Goal: Task Accomplishment & Management: Manage account settings

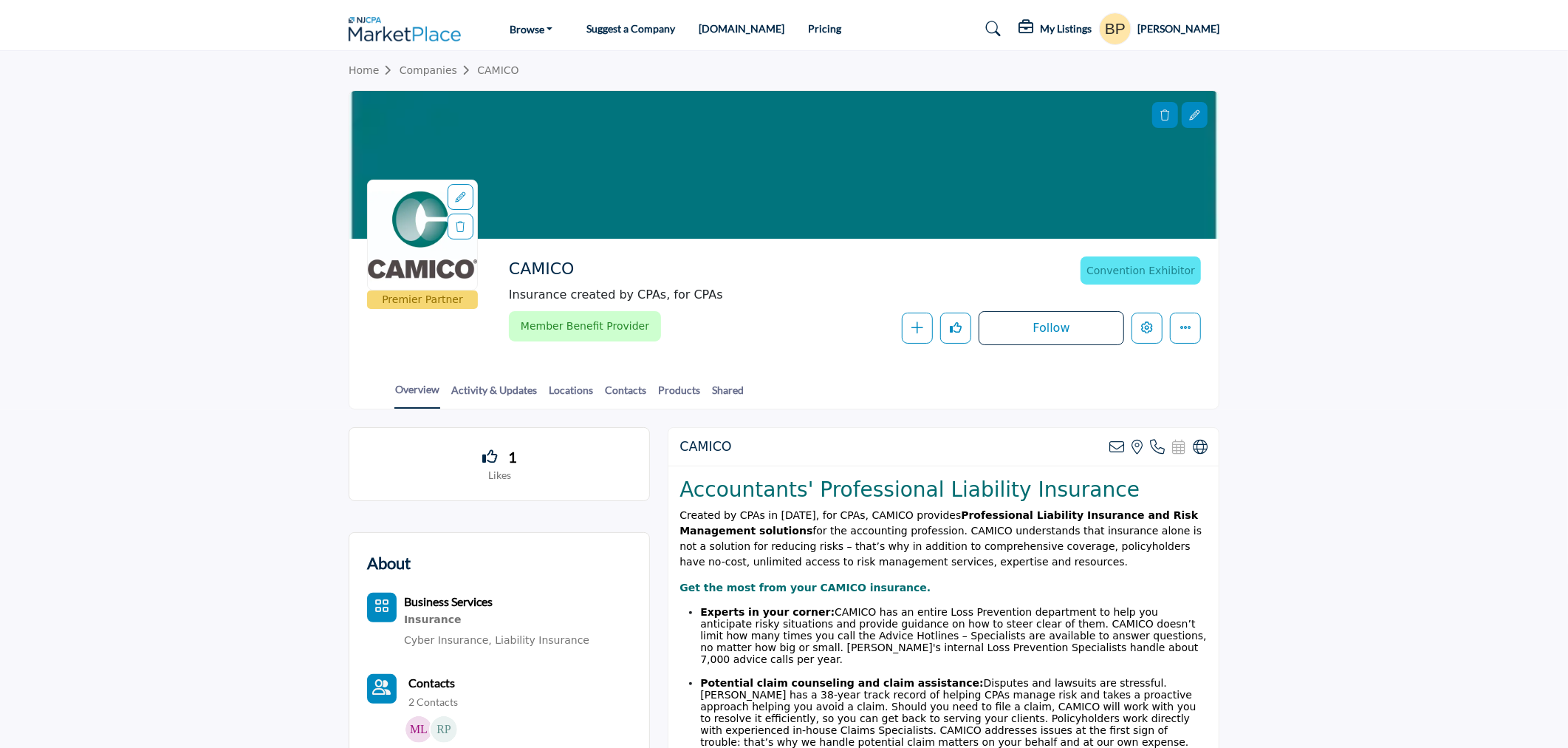
click at [432, 67] on link "Companies" at bounding box center [438, 70] width 78 height 12
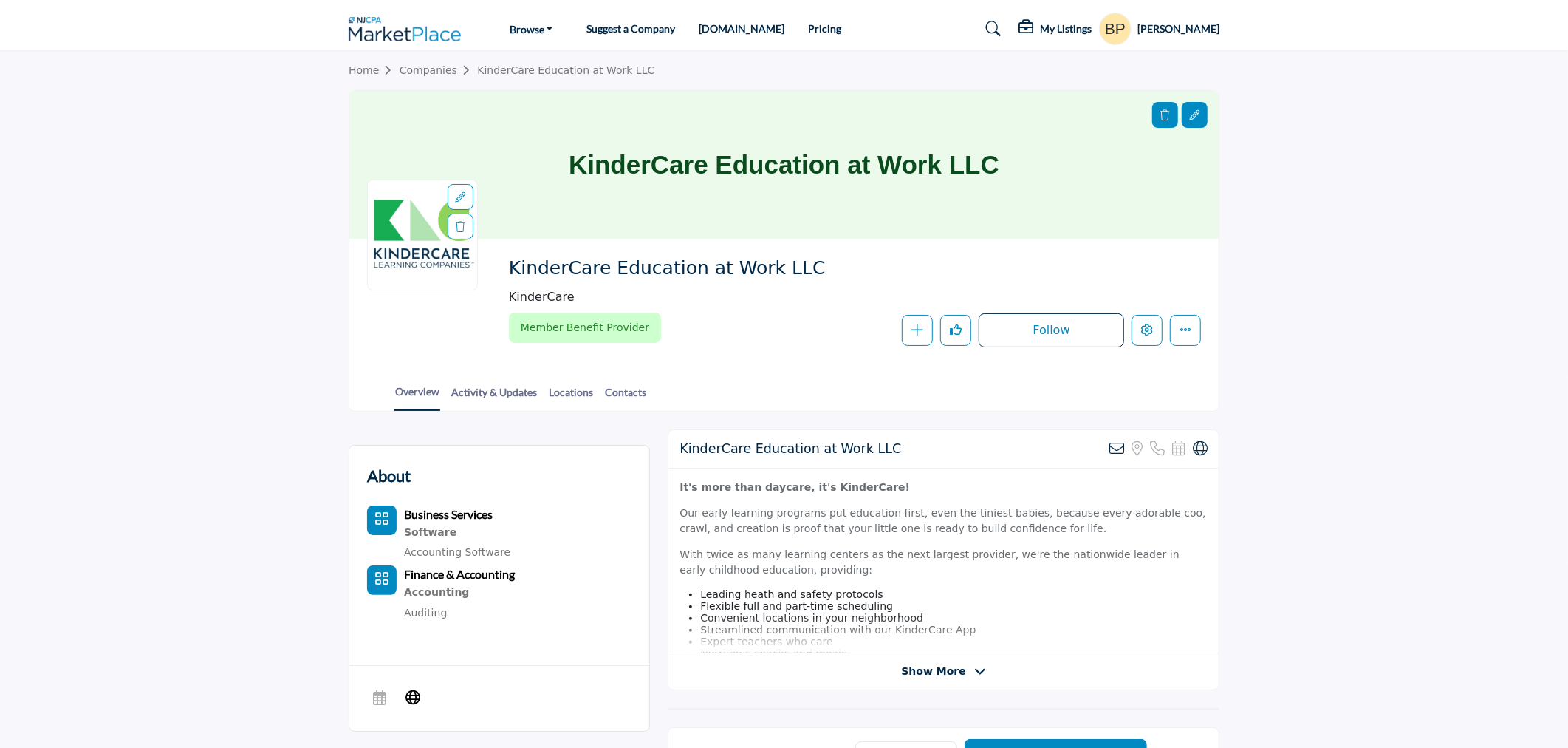
click at [927, 678] on div "KinderCare Education at Work LLC View email address of this listing Sorry, but …" at bounding box center [943, 559] width 552 height 261
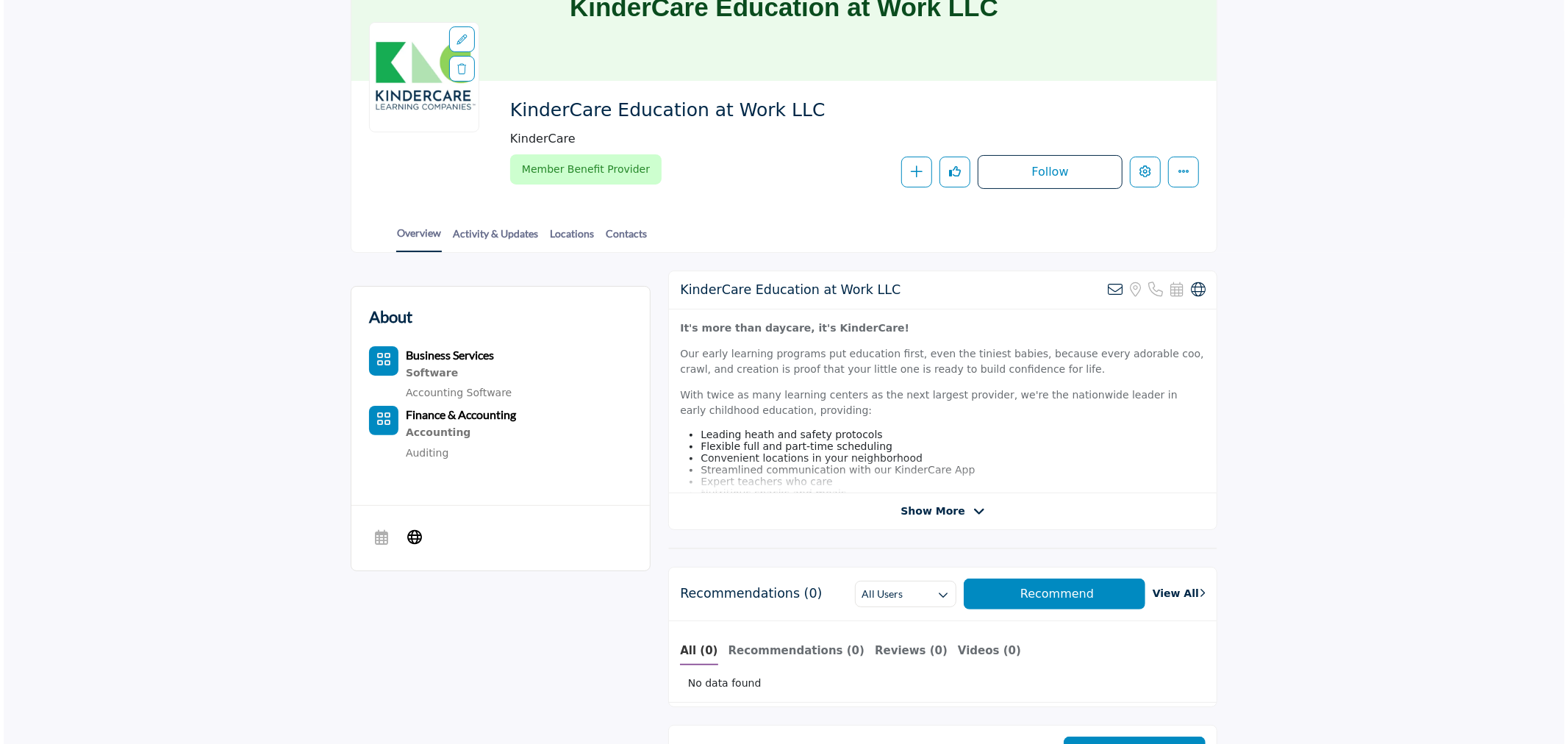
scroll to position [163, 0]
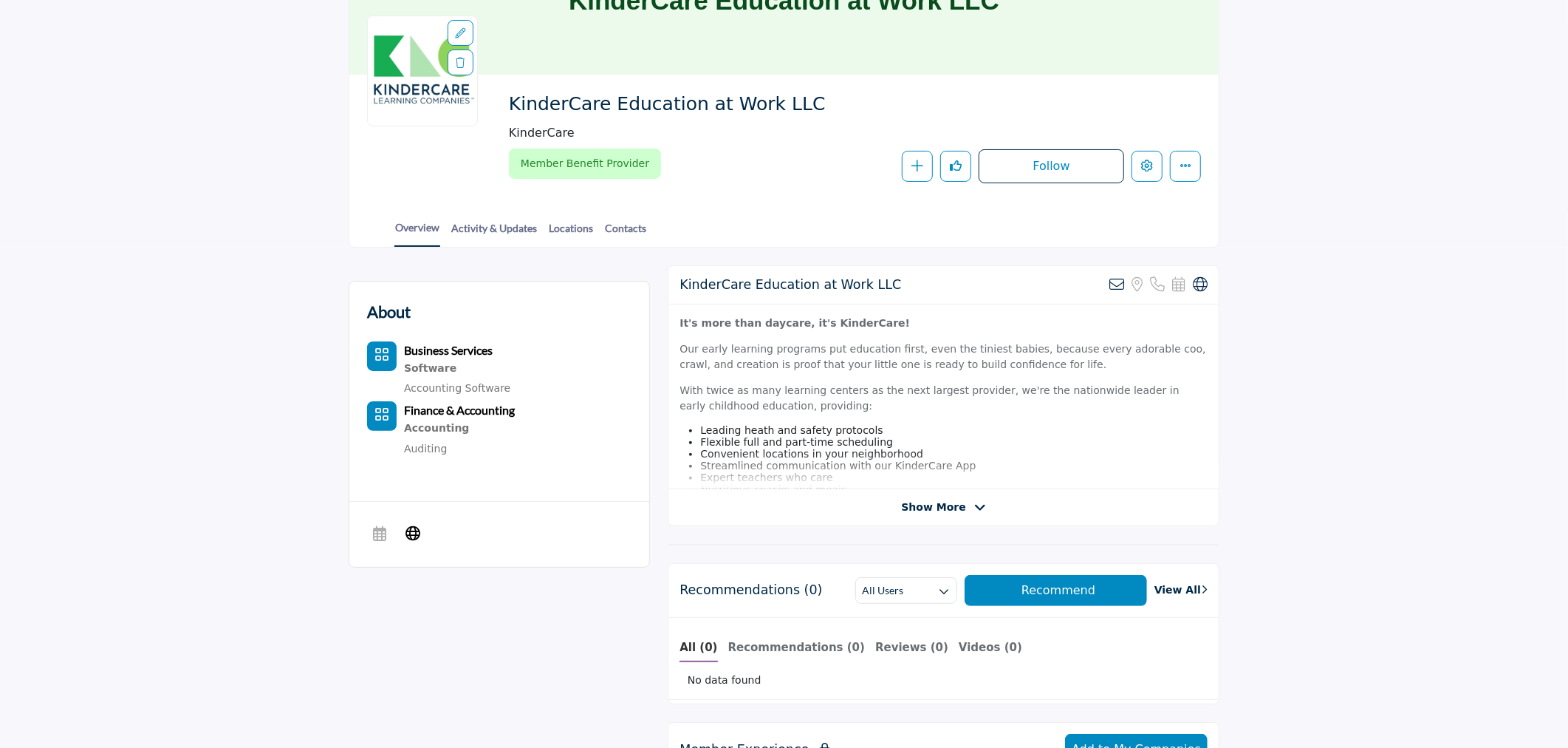
click at [955, 508] on span "Show More" at bounding box center [933, 507] width 64 height 15
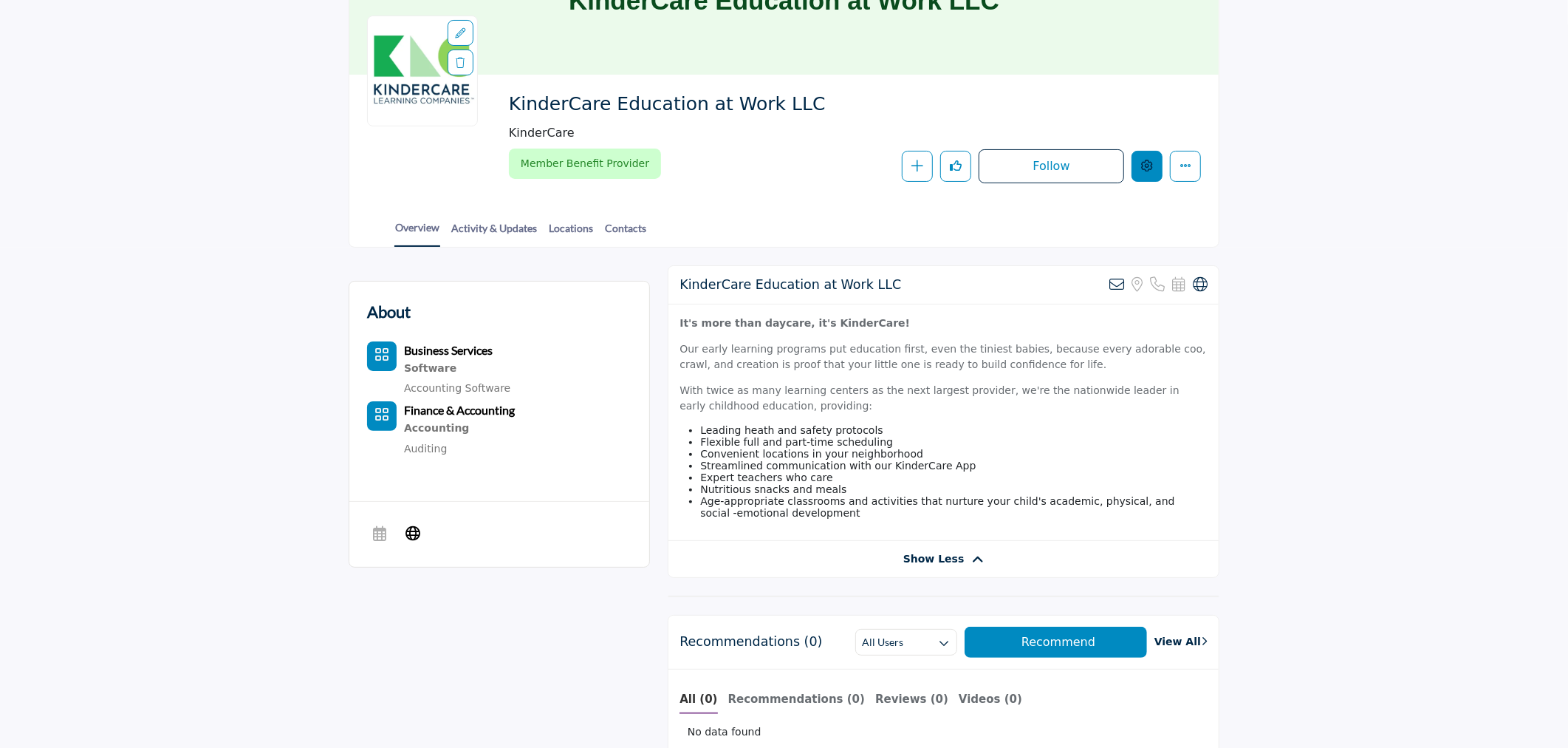
click at [1157, 158] on button "Edit company" at bounding box center [1147, 166] width 31 height 31
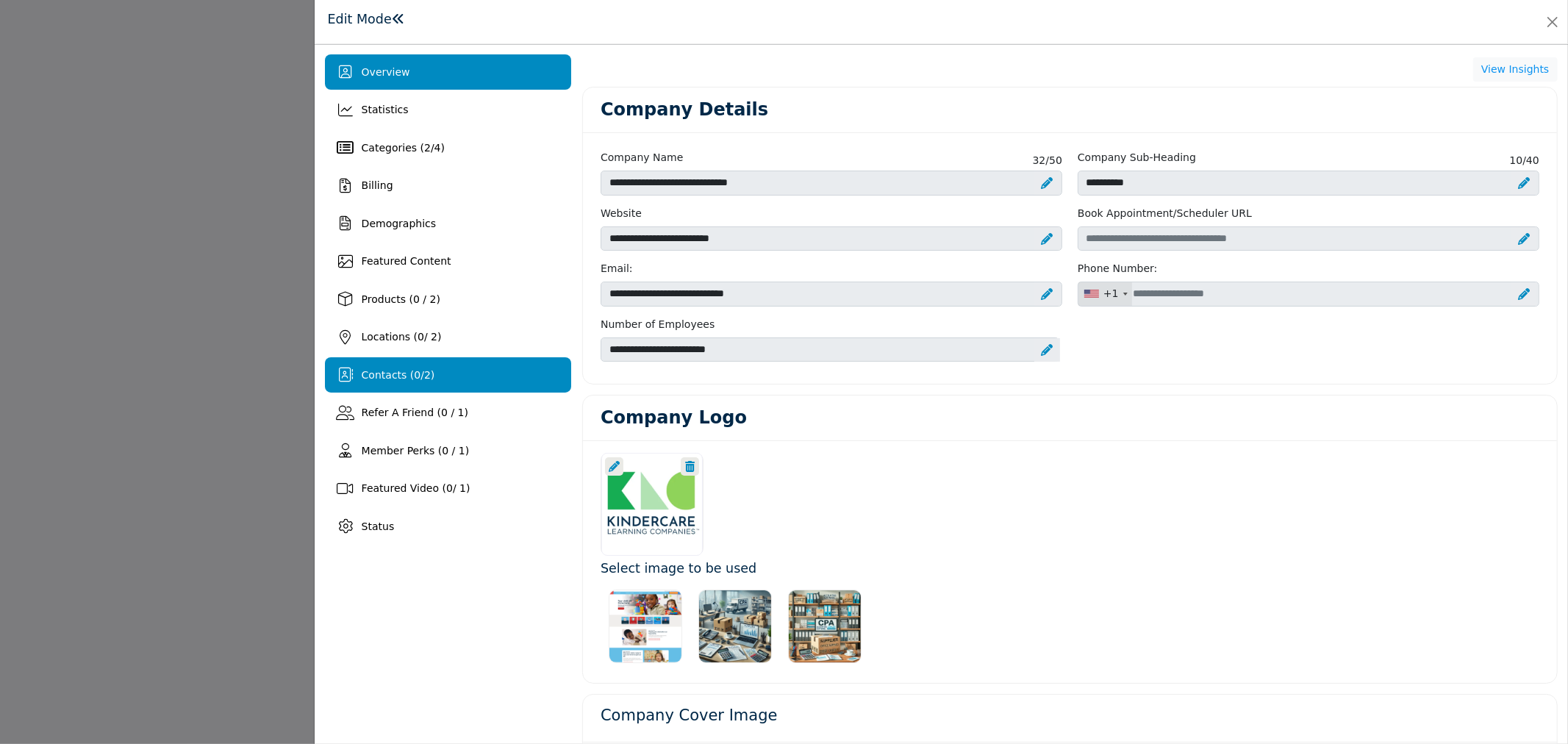
click at [431, 388] on div "Contacts ( 0 / 2 )" at bounding box center [448, 375] width 246 height 36
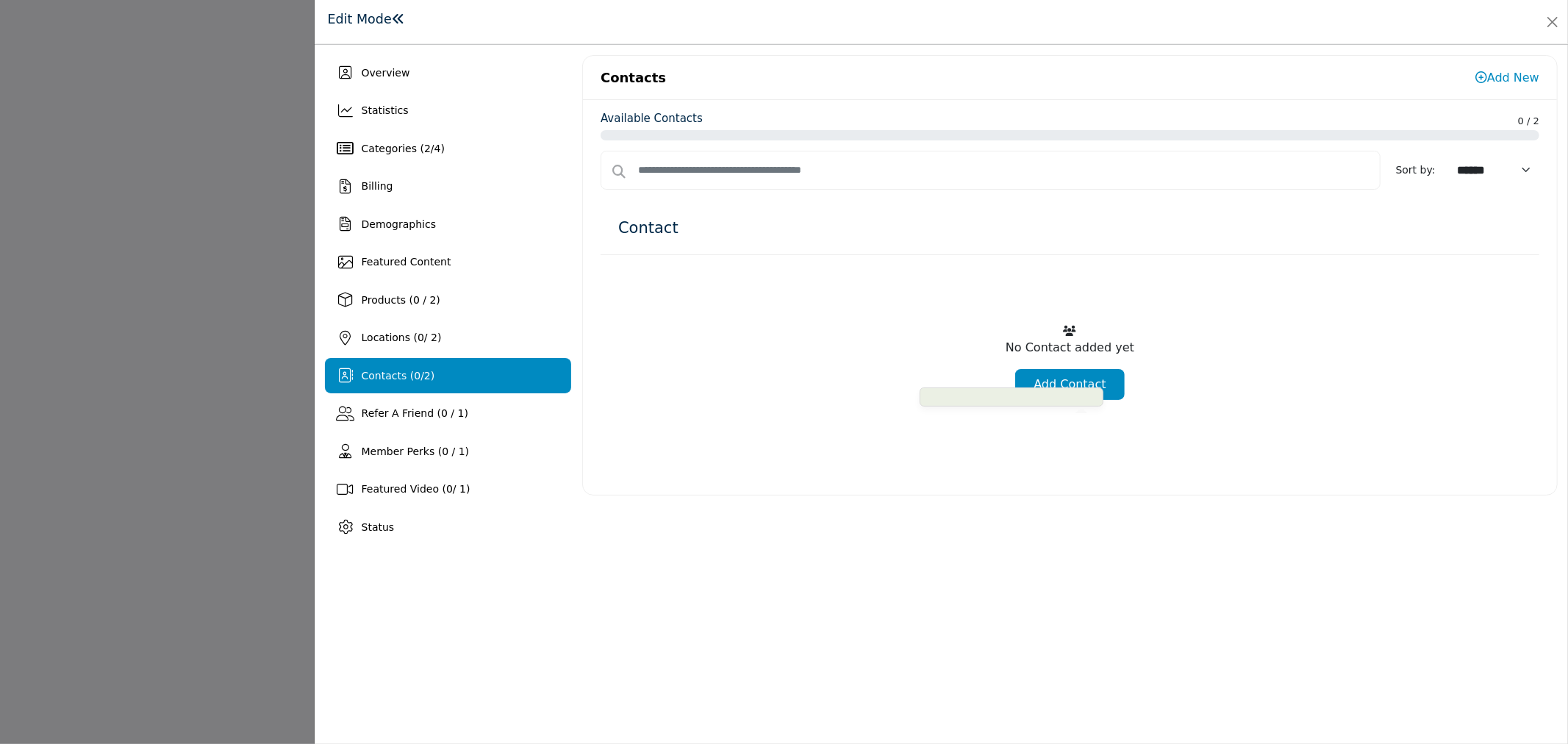
click at [1057, 392] on span at bounding box center [1012, 397] width 184 height 19
click at [1088, 387] on span at bounding box center [1012, 397] width 184 height 19
click at [1487, 84] on link "Add New" at bounding box center [1507, 77] width 64 height 14
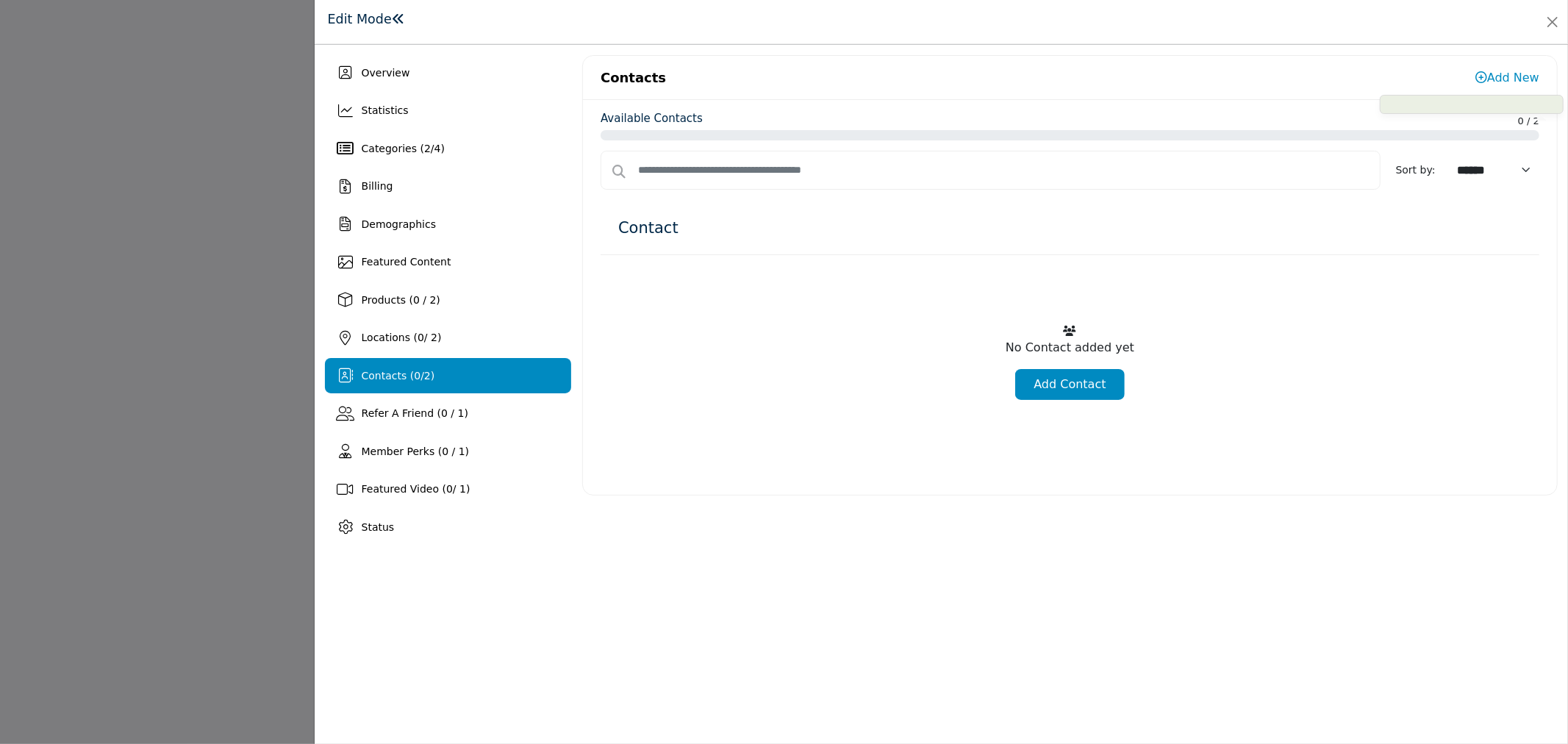
scroll to position [63, 0]
click at [1487, 84] on link "Add New" at bounding box center [1507, 77] width 64 height 14
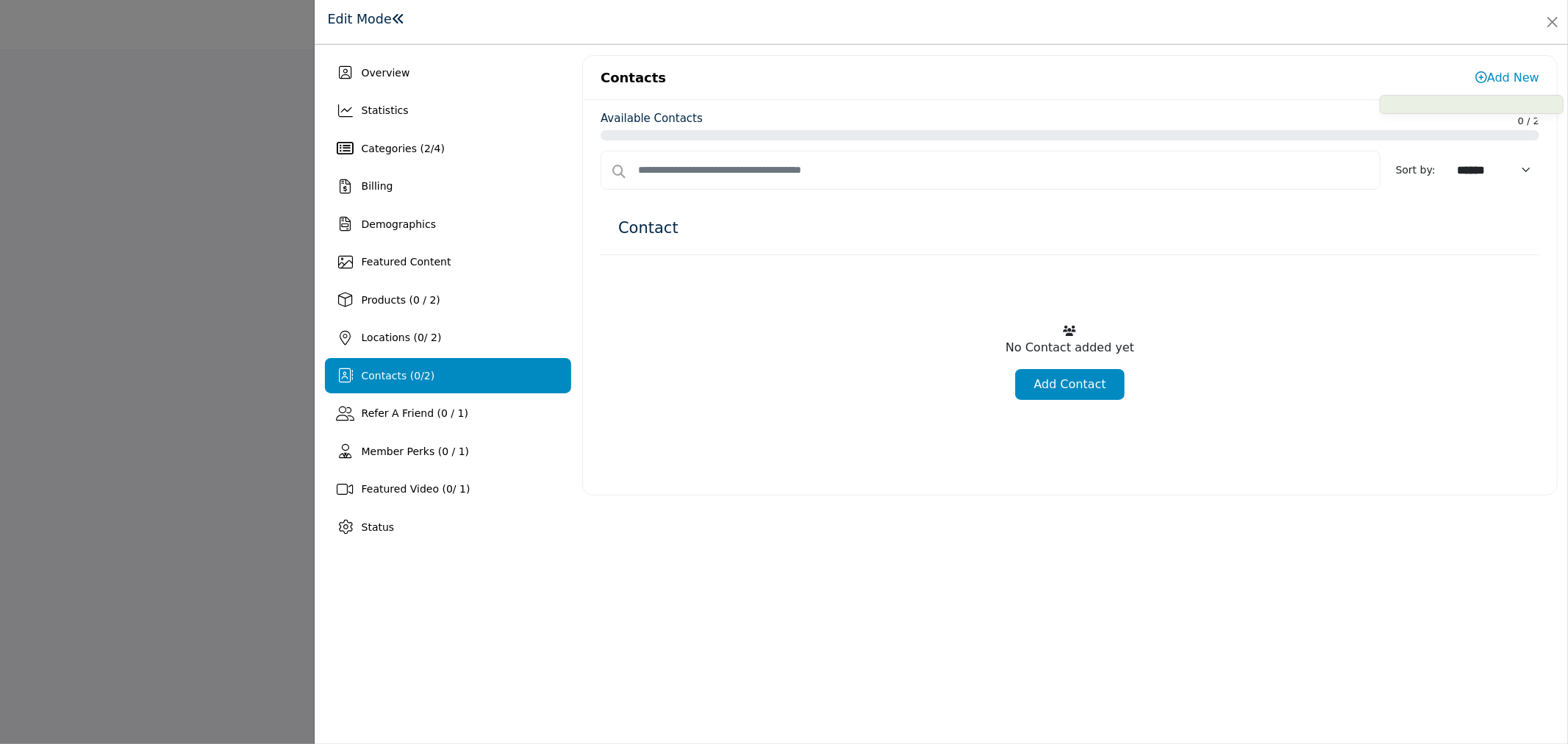
click at [1487, 84] on link "Add New" at bounding box center [1507, 77] width 64 height 14
click at [1079, 390] on span at bounding box center [1012, 397] width 184 height 19
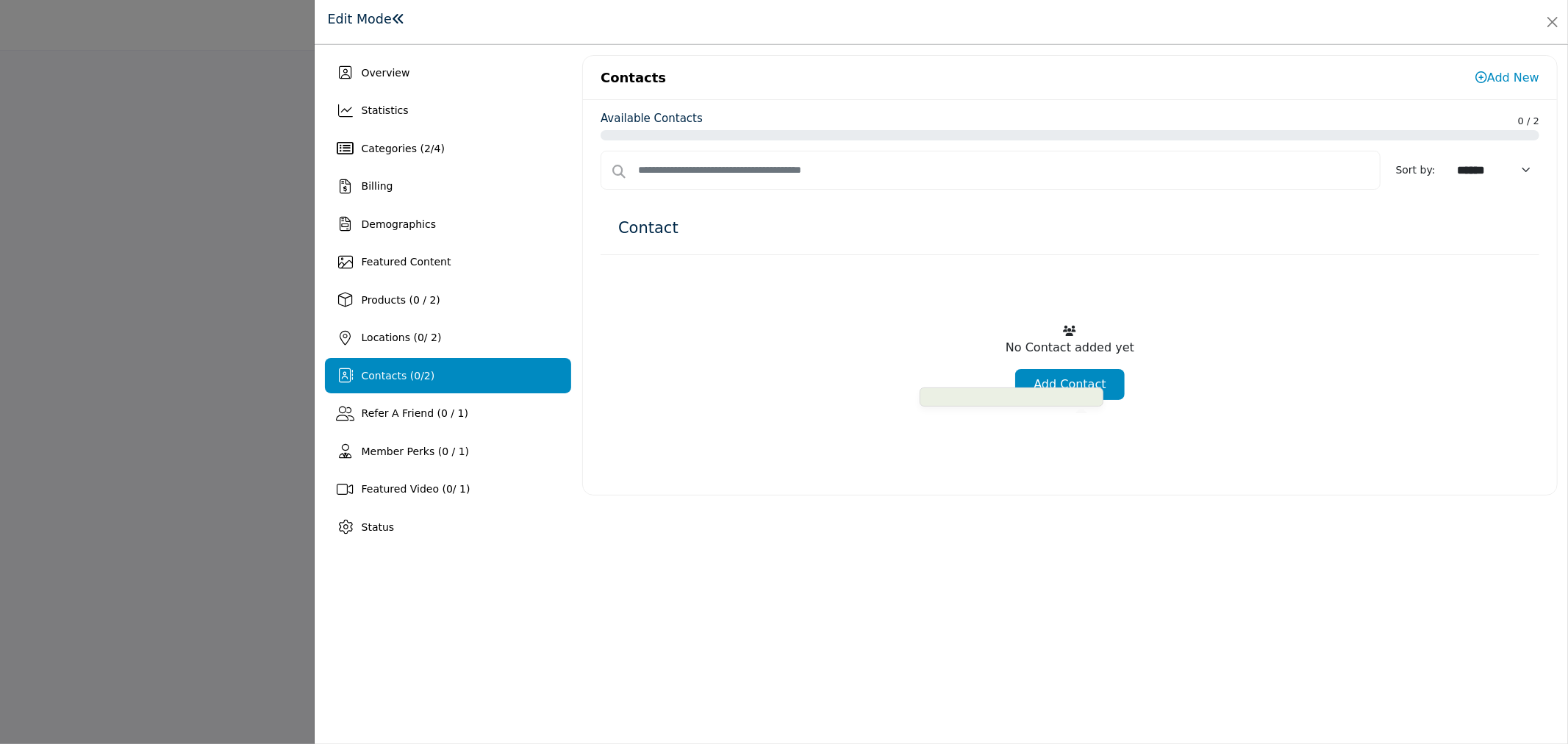
click at [1079, 390] on span at bounding box center [1012, 397] width 184 height 19
click at [1503, 73] on link "Add New" at bounding box center [1507, 77] width 64 height 14
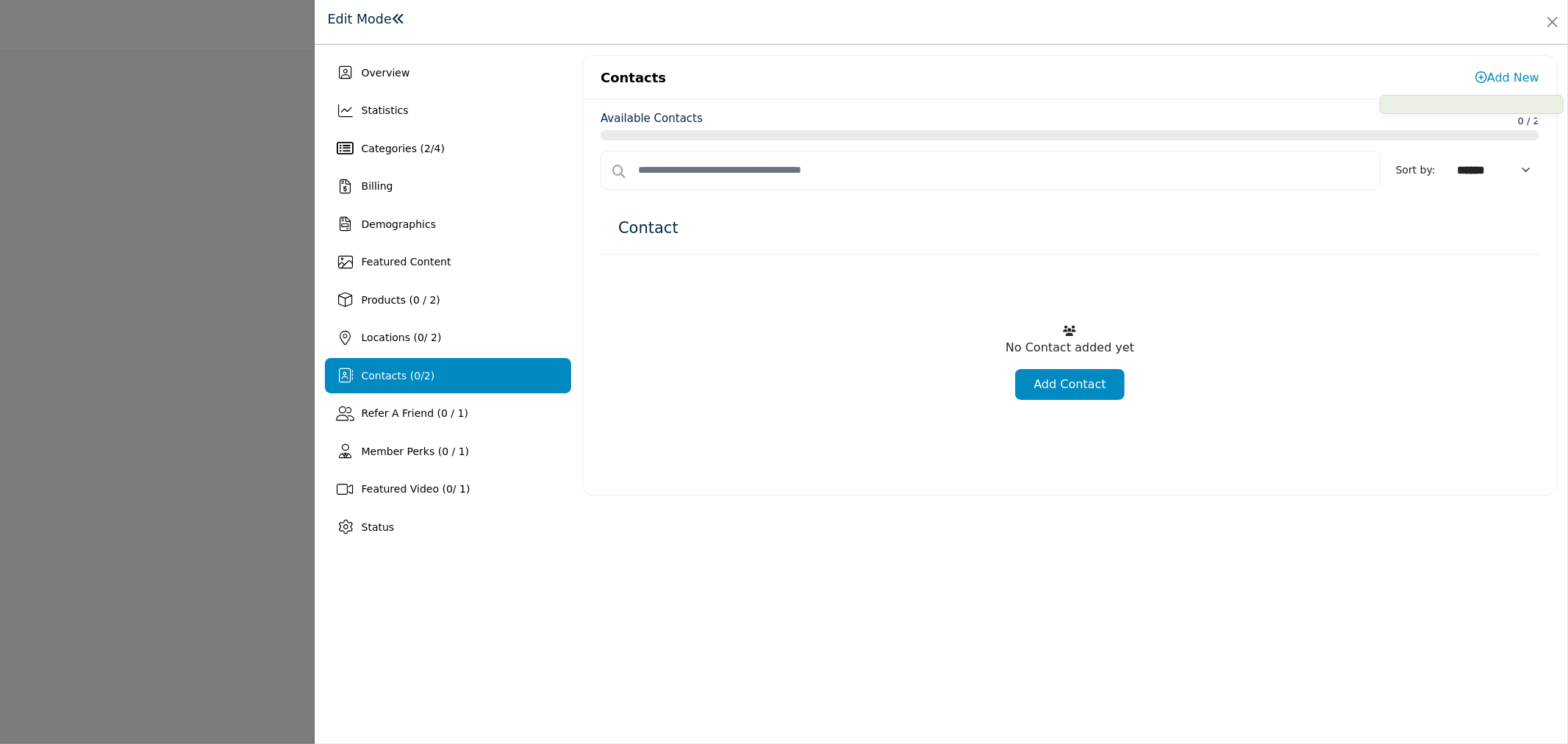
click at [1503, 73] on link "Add New" at bounding box center [1507, 77] width 64 height 14
click at [1034, 395] on span at bounding box center [1012, 397] width 184 height 19
click at [1057, 380] on link "Add Contact" at bounding box center [1070, 384] width 109 height 31
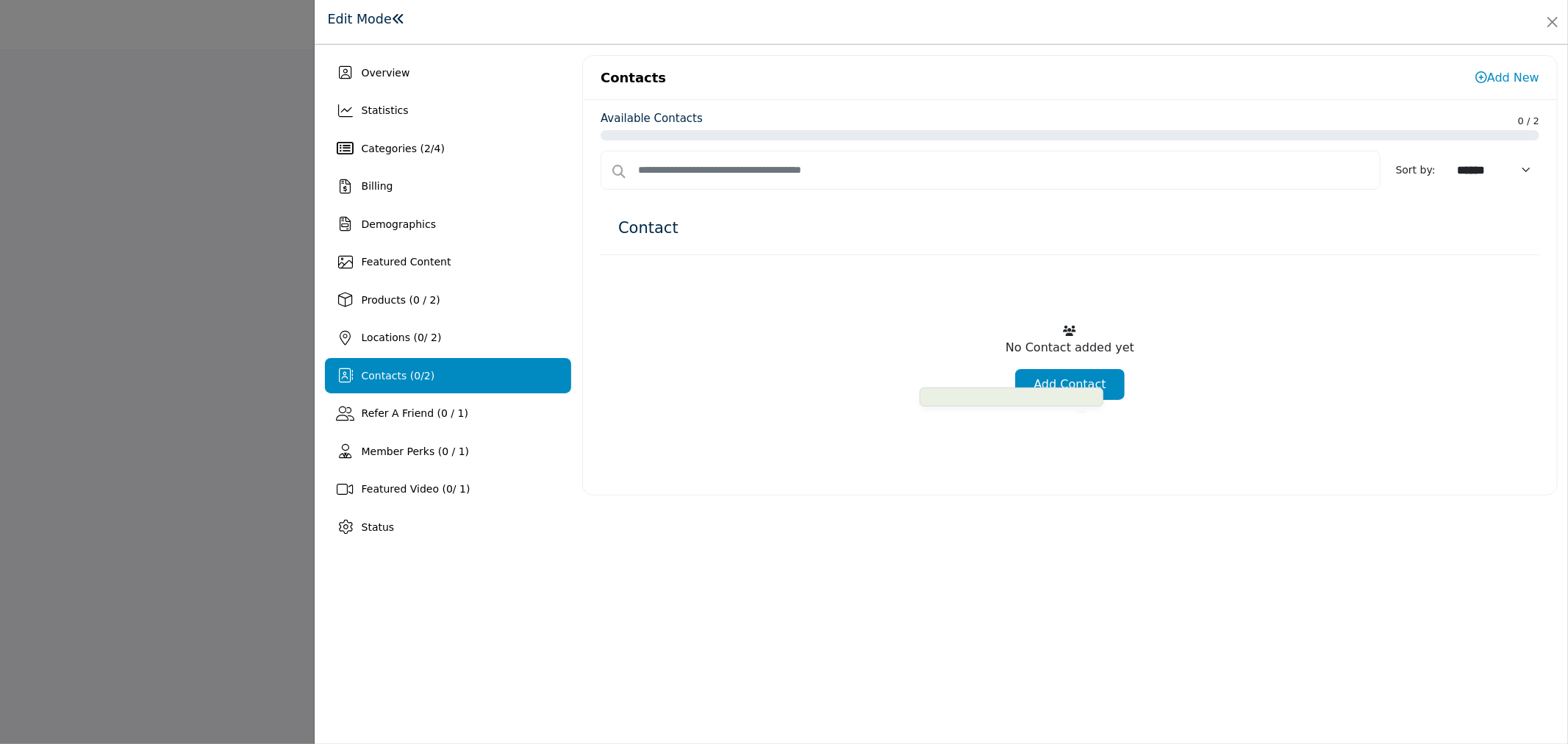
click at [1057, 380] on link "Add Contact" at bounding box center [1070, 384] width 109 height 31
click at [1502, 72] on link "Add New" at bounding box center [1507, 77] width 64 height 14
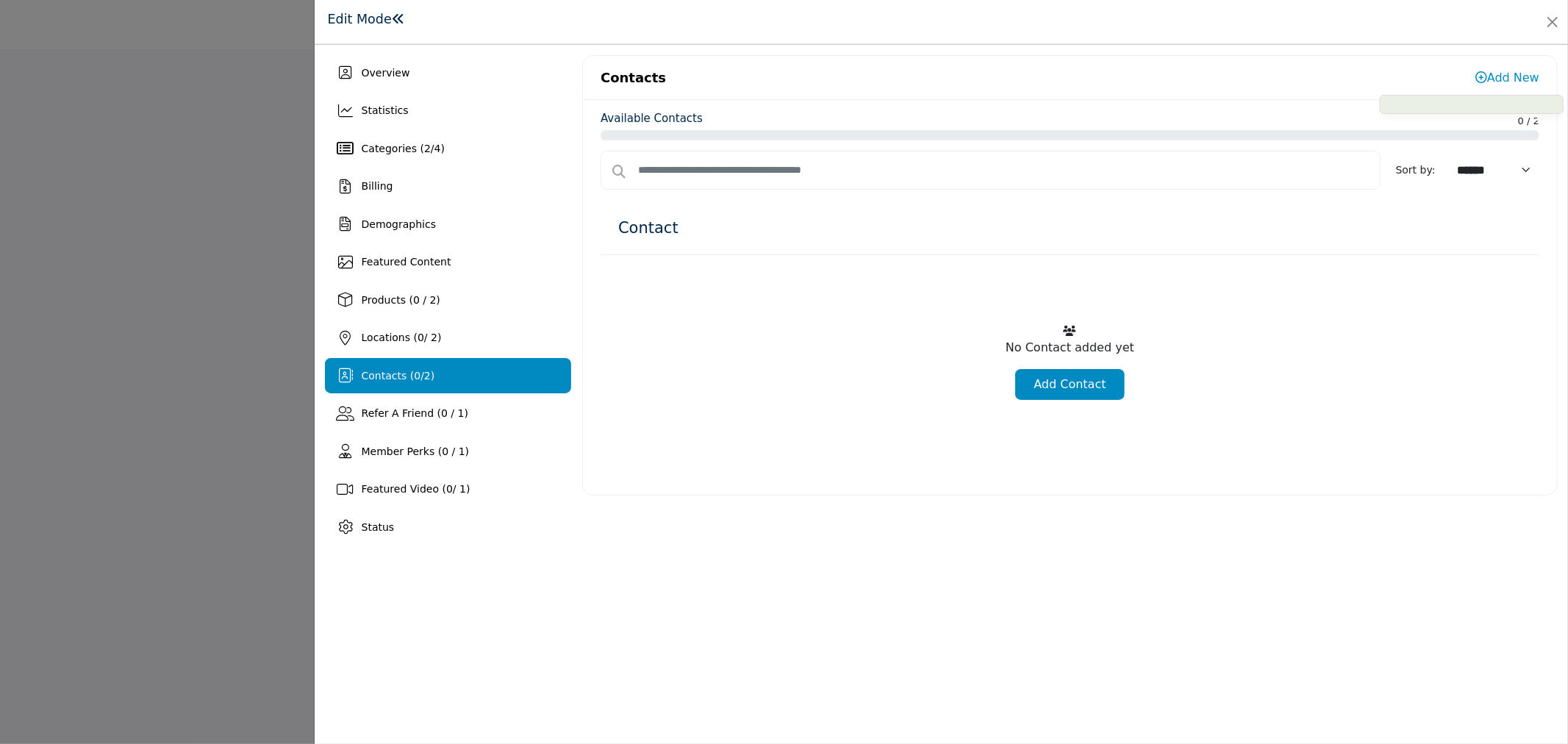
click at [1502, 72] on link "Add New" at bounding box center [1507, 77] width 64 height 14
click at [1079, 387] on span at bounding box center [1012, 397] width 184 height 19
click at [1545, 23] on button "Close" at bounding box center [1552, 23] width 21 height 21
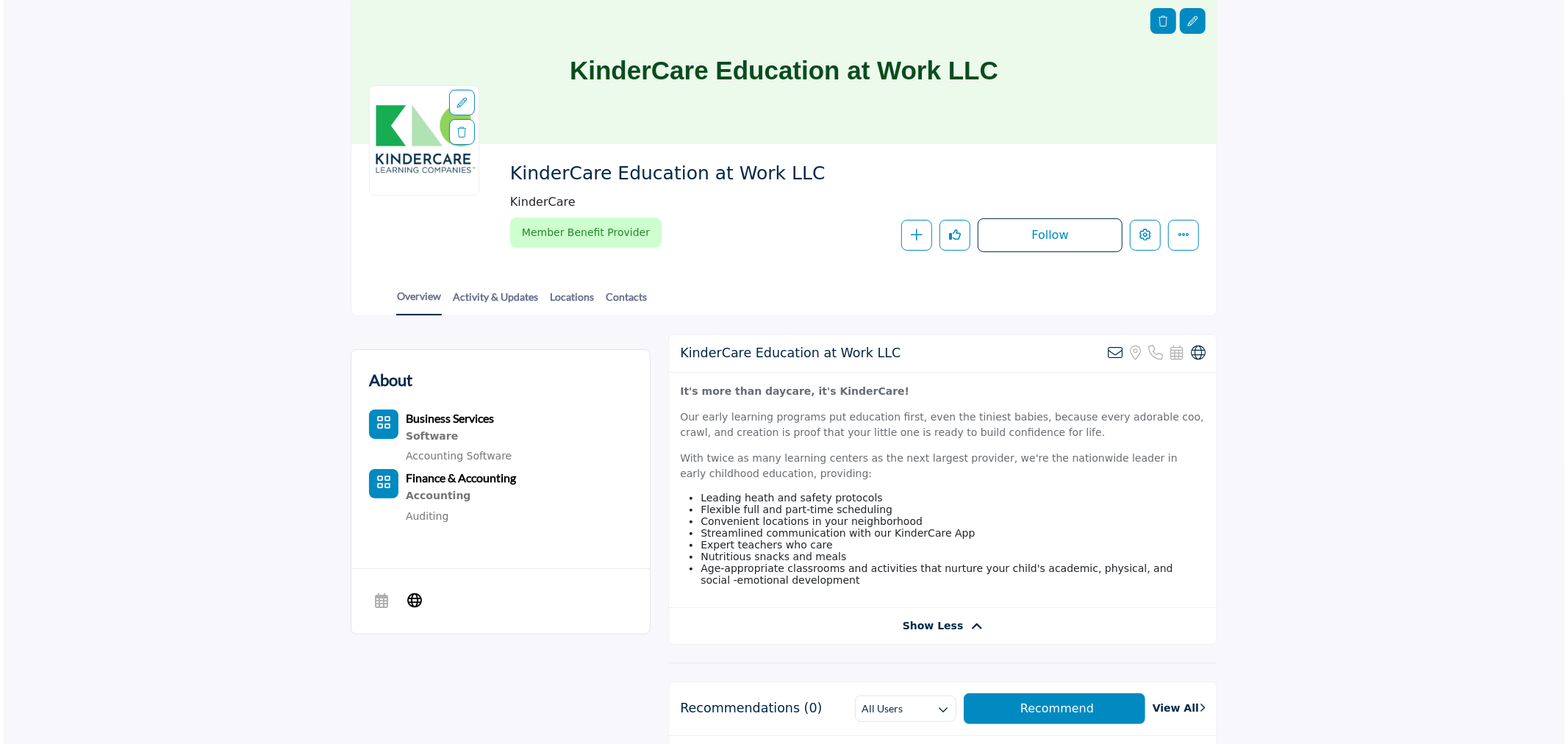
scroll to position [82, 0]
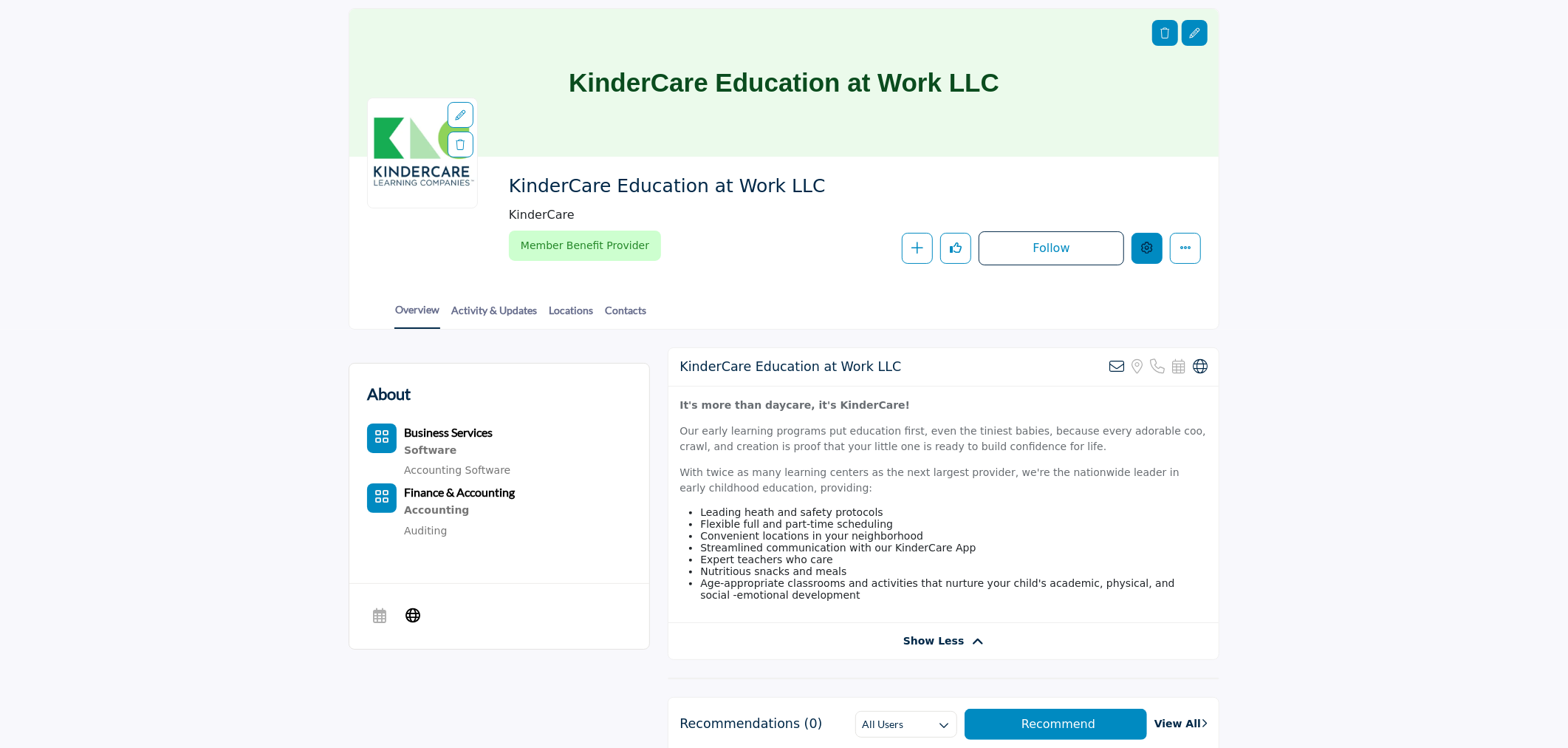
click at [1148, 237] on button "Edit company" at bounding box center [1147, 248] width 31 height 31
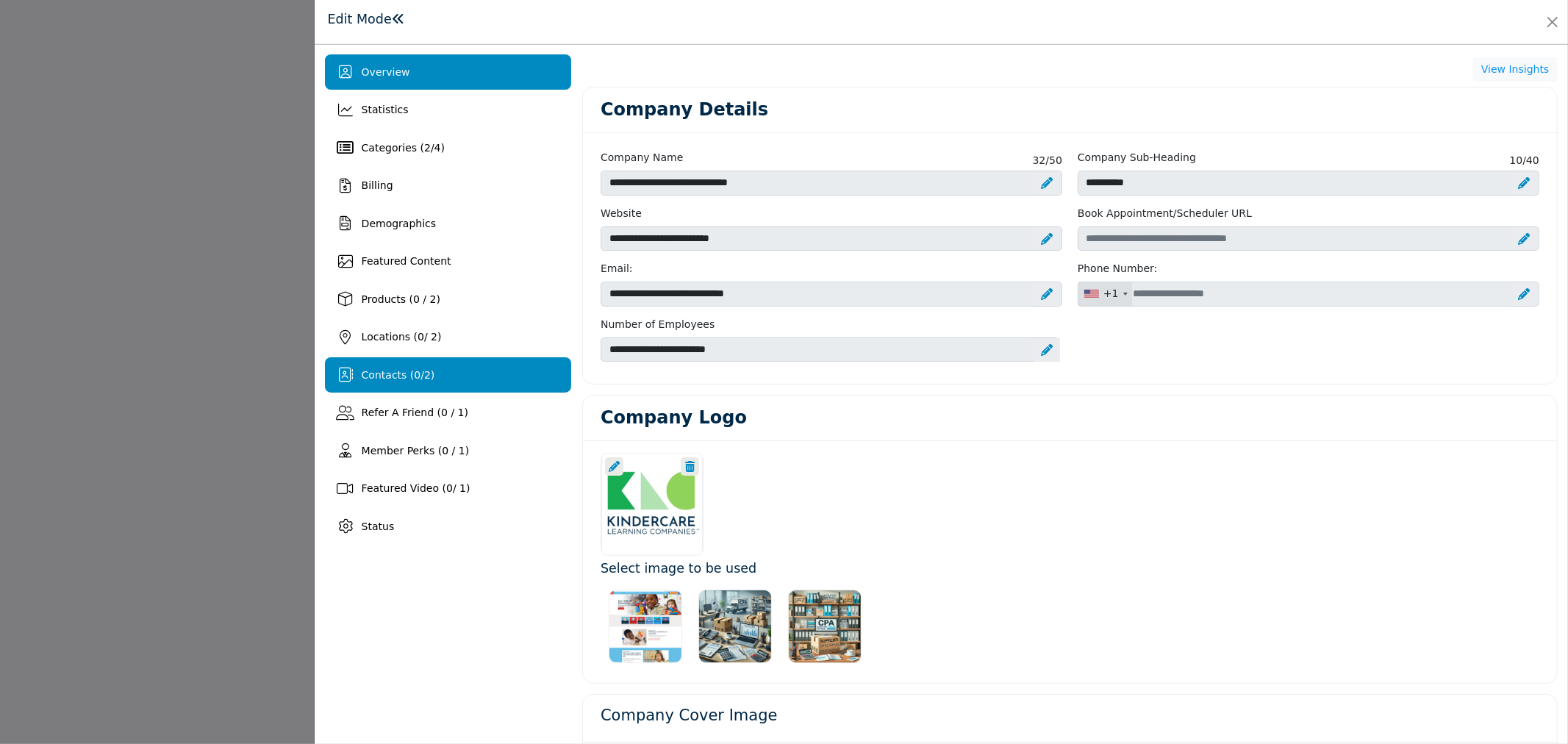
click at [402, 375] on span "Contacts ( 0 / 2 )" at bounding box center [398, 374] width 73 height 12
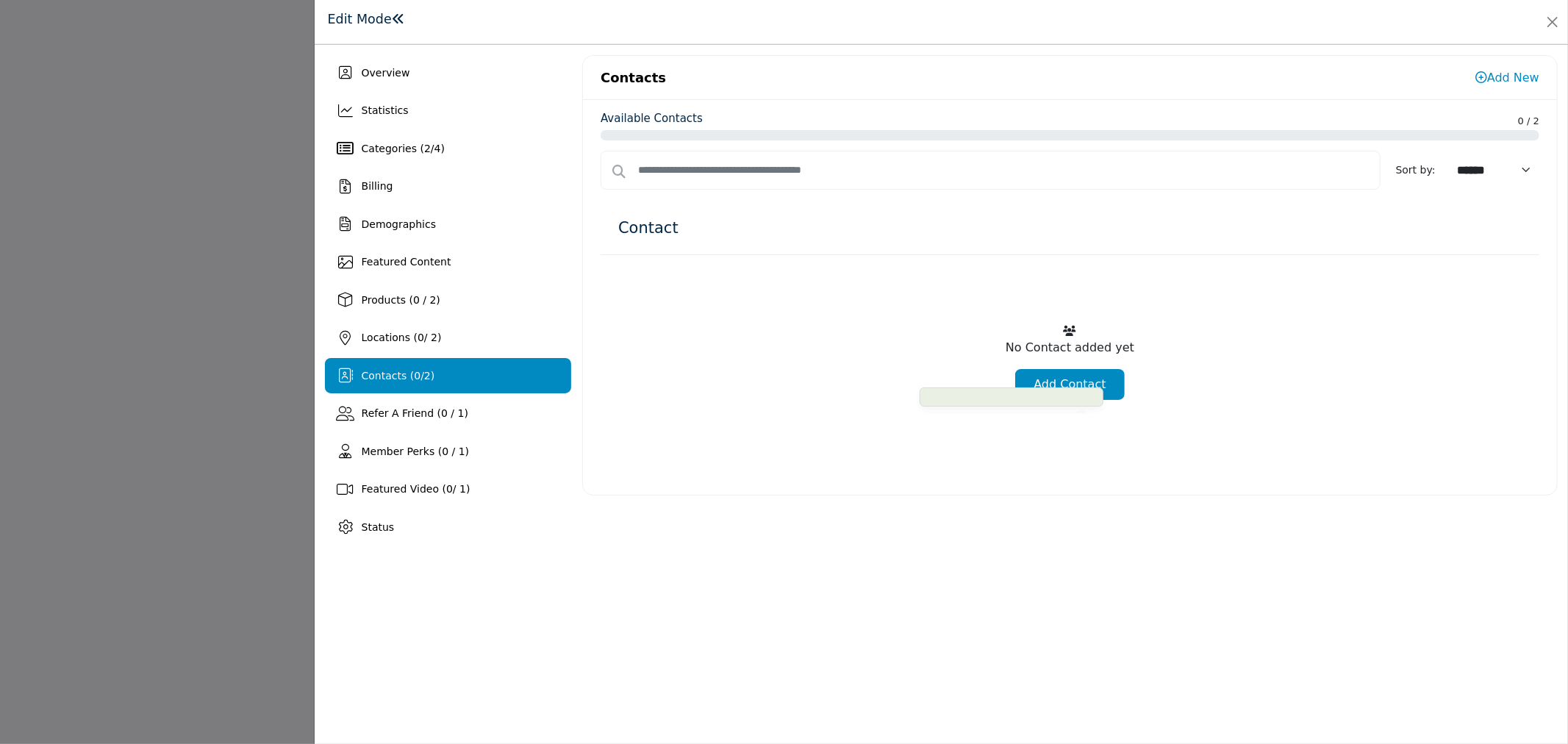
click at [1061, 381] on link "Add Contact" at bounding box center [1070, 384] width 109 height 31
click at [1084, 387] on span at bounding box center [1012, 397] width 184 height 19
click at [1093, 382] on link "Add Contact" at bounding box center [1070, 384] width 109 height 31
click at [1092, 383] on link "Add Contact" at bounding box center [1070, 384] width 109 height 31
click at [1496, 75] on link "Add New" at bounding box center [1507, 77] width 64 height 14
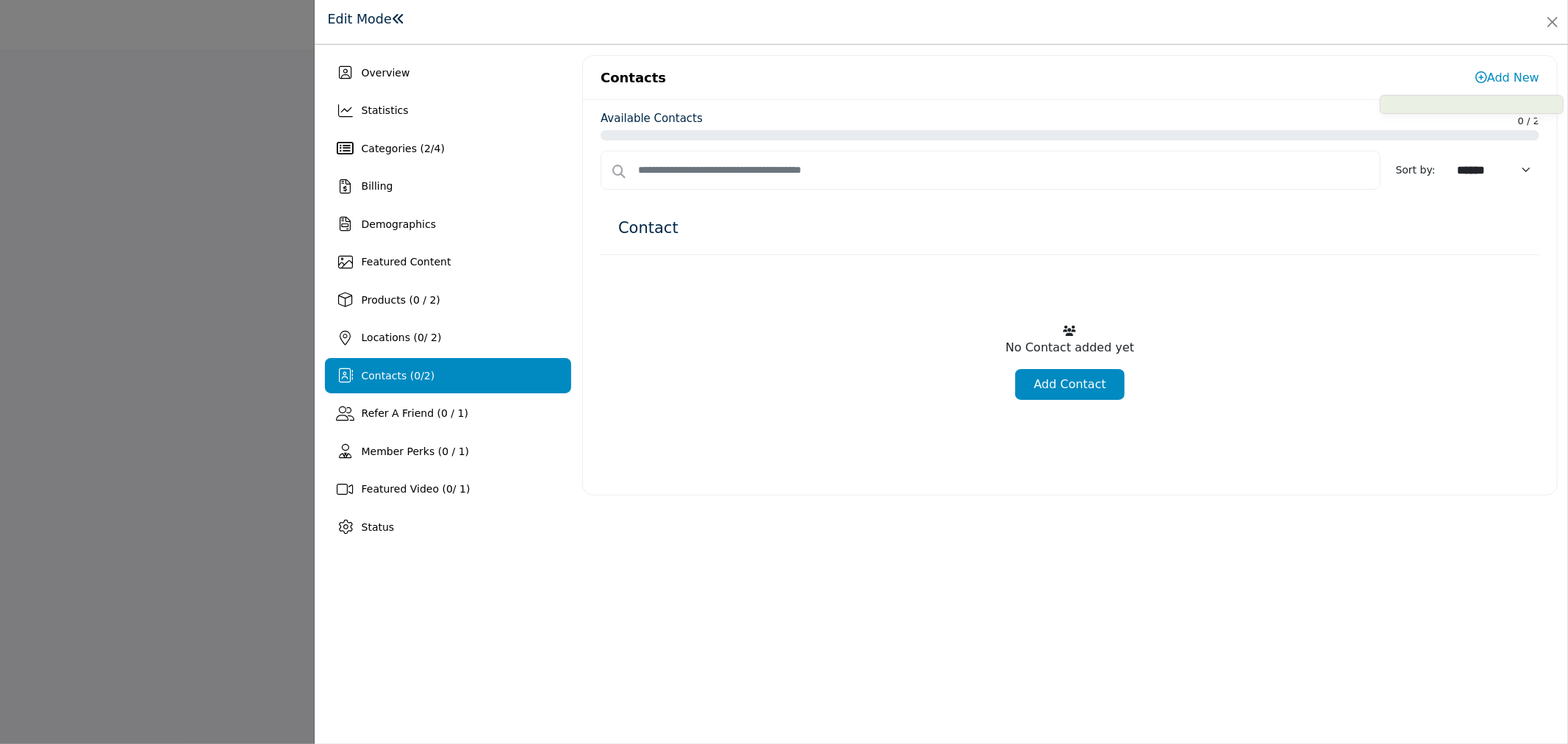
click at [1499, 81] on link "Add New" at bounding box center [1507, 77] width 64 height 14
click at [1056, 374] on link "Add Contact" at bounding box center [1070, 384] width 109 height 31
click at [1502, 73] on link "Add New" at bounding box center [1507, 77] width 64 height 14
click at [1073, 385] on link "Add Contact" at bounding box center [1070, 384] width 109 height 31
click at [1509, 77] on link "Add New" at bounding box center [1507, 77] width 64 height 14
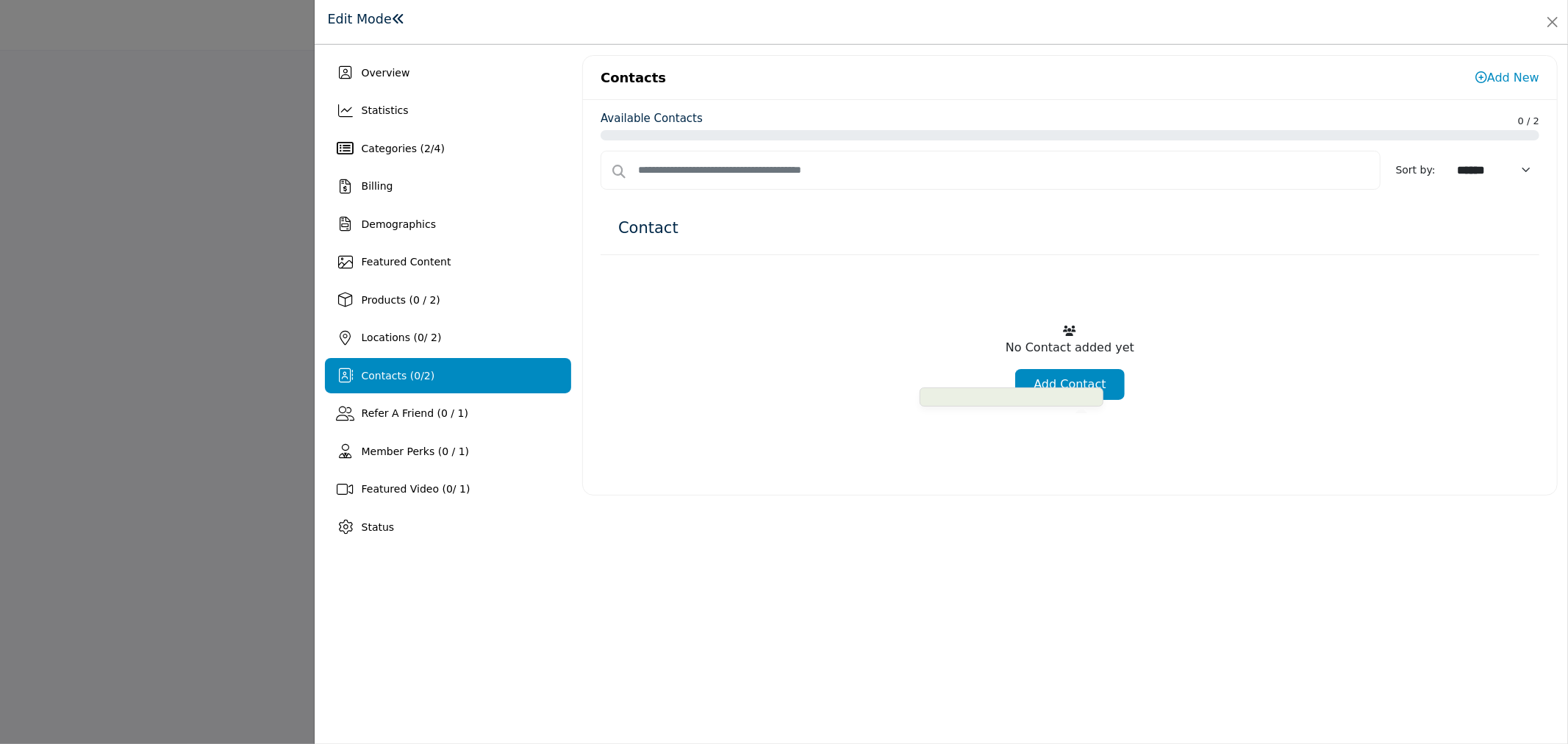
click at [1103, 374] on link "Add Contact" at bounding box center [1070, 384] width 109 height 31
click at [1510, 72] on link "Add New" at bounding box center [1507, 77] width 64 height 14
click at [1552, 28] on button "Close" at bounding box center [1552, 23] width 21 height 21
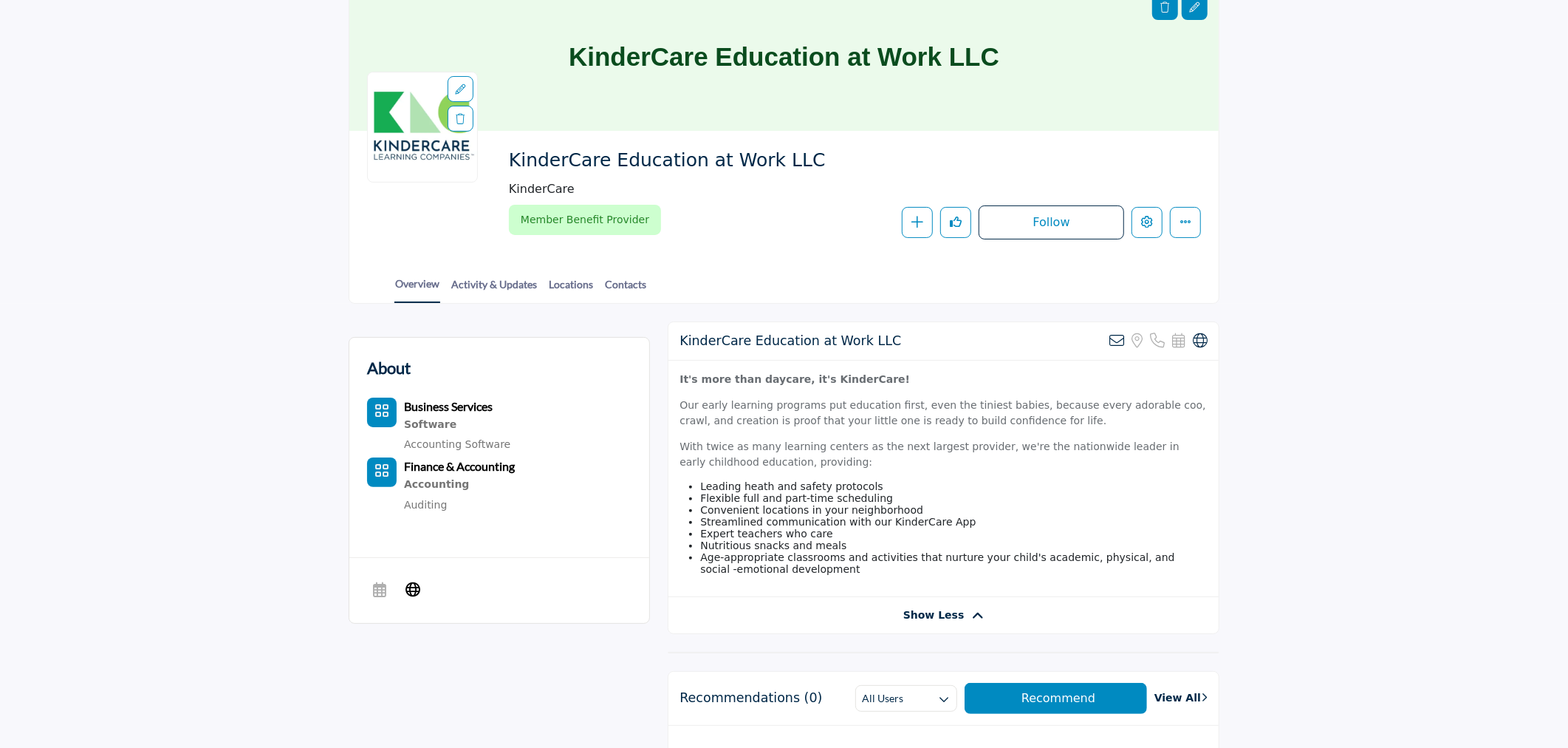
scroll to position [82, 0]
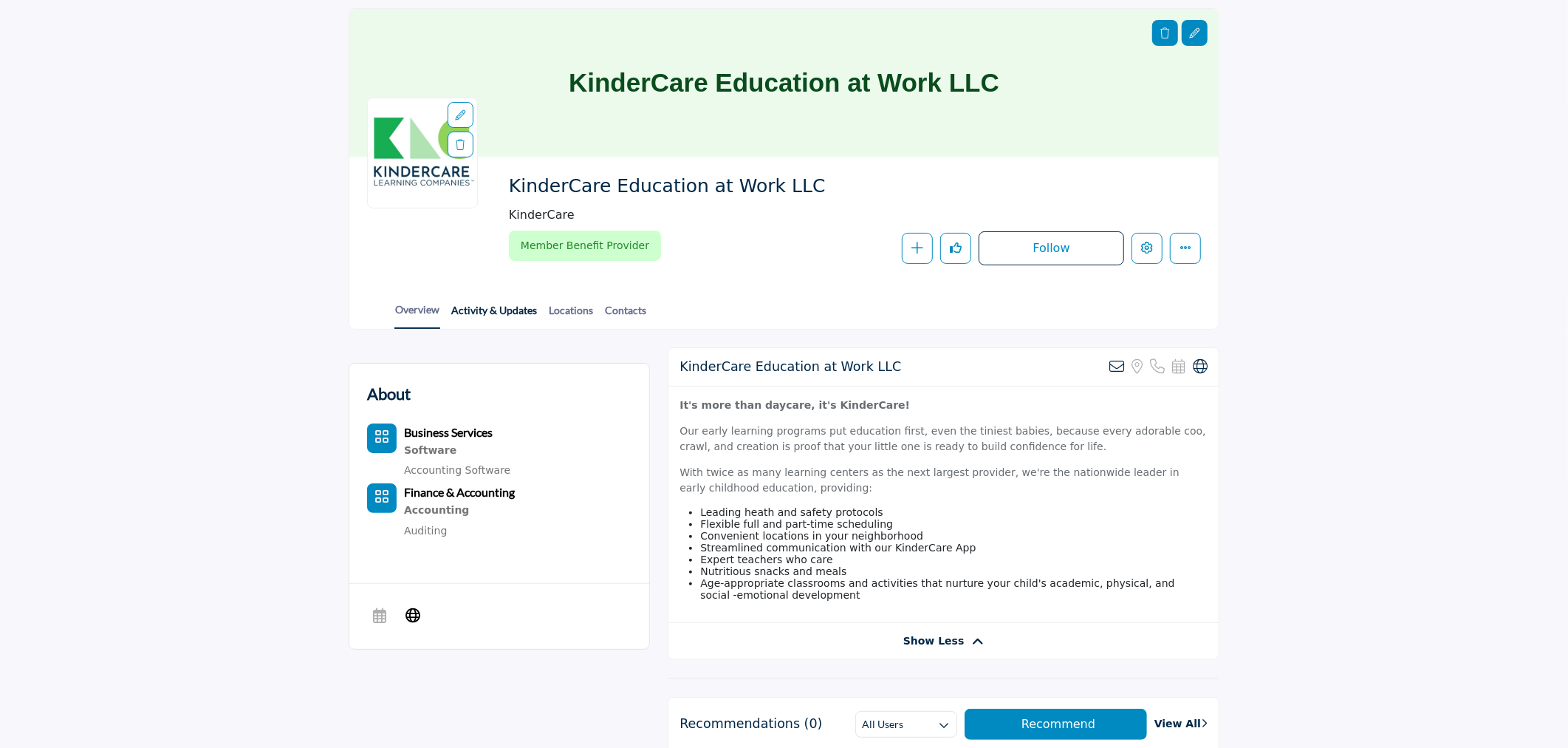
click at [470, 308] on link "Activity & Updates" at bounding box center [494, 314] width 87 height 25
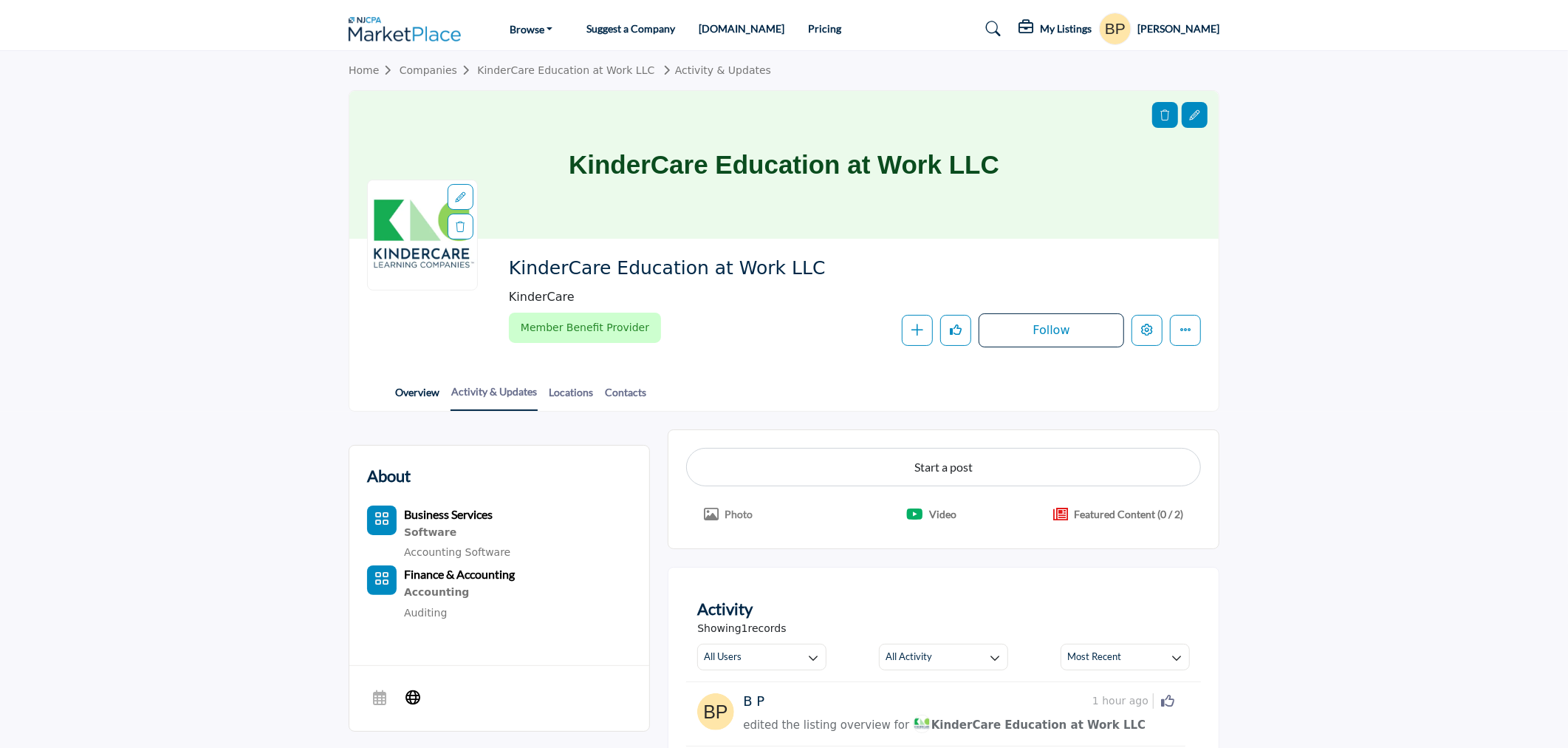
click at [419, 394] on link "Overview" at bounding box center [417, 396] width 46 height 25
click at [426, 389] on link "Overview" at bounding box center [417, 396] width 46 height 25
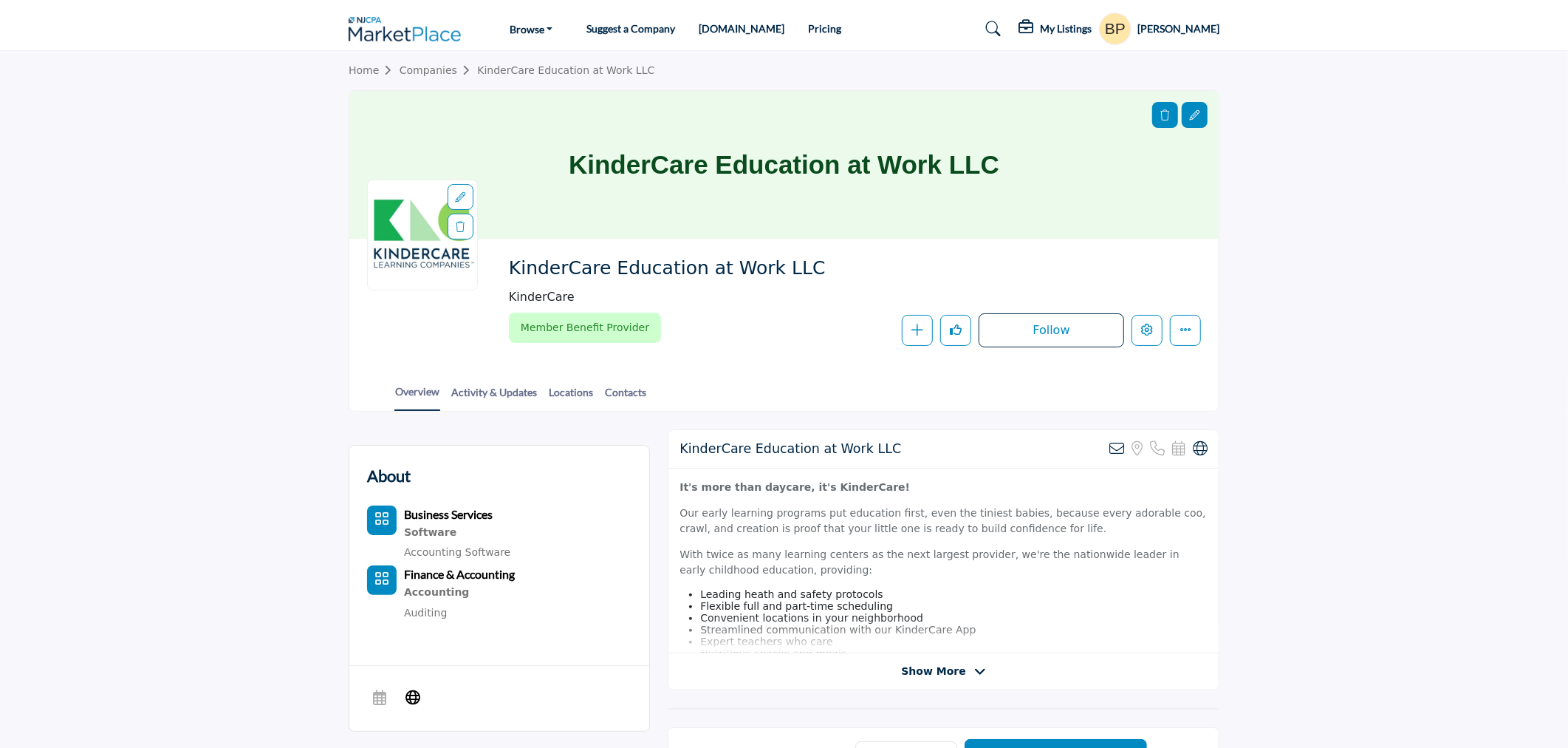
click at [936, 666] on span "Show More" at bounding box center [933, 671] width 64 height 15
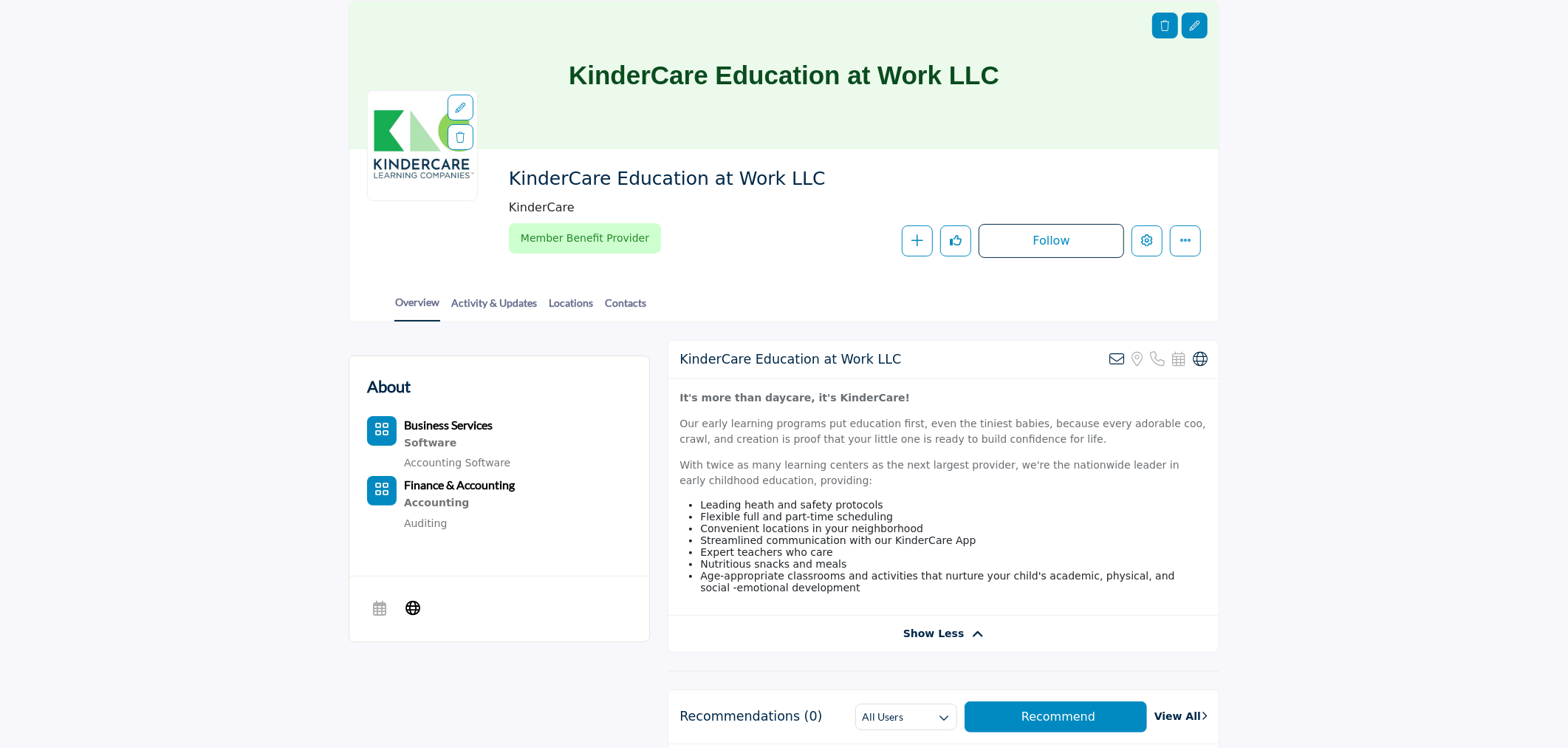
scroll to position [246, 0]
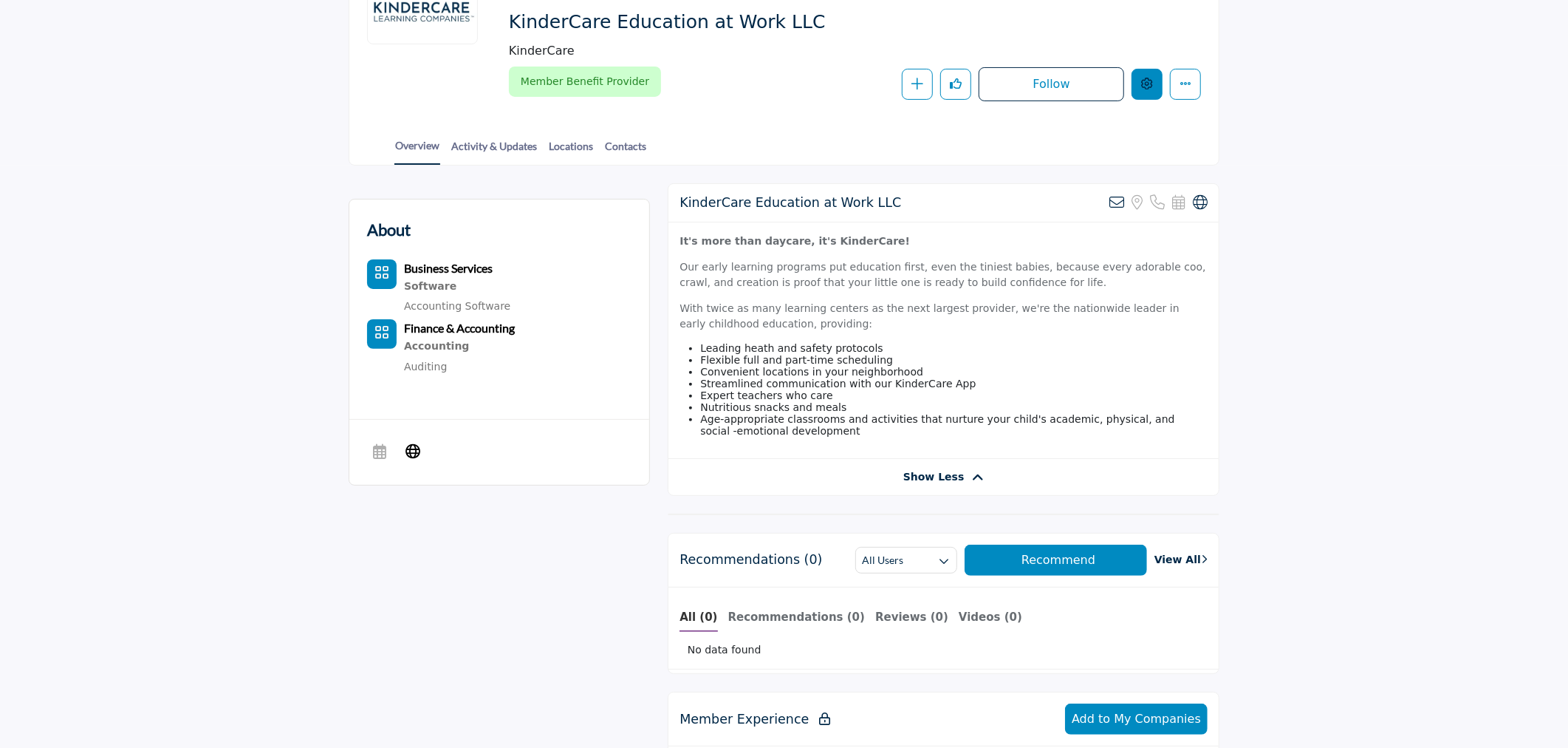
click at [1157, 93] on button "Edit company" at bounding box center [1147, 84] width 31 height 31
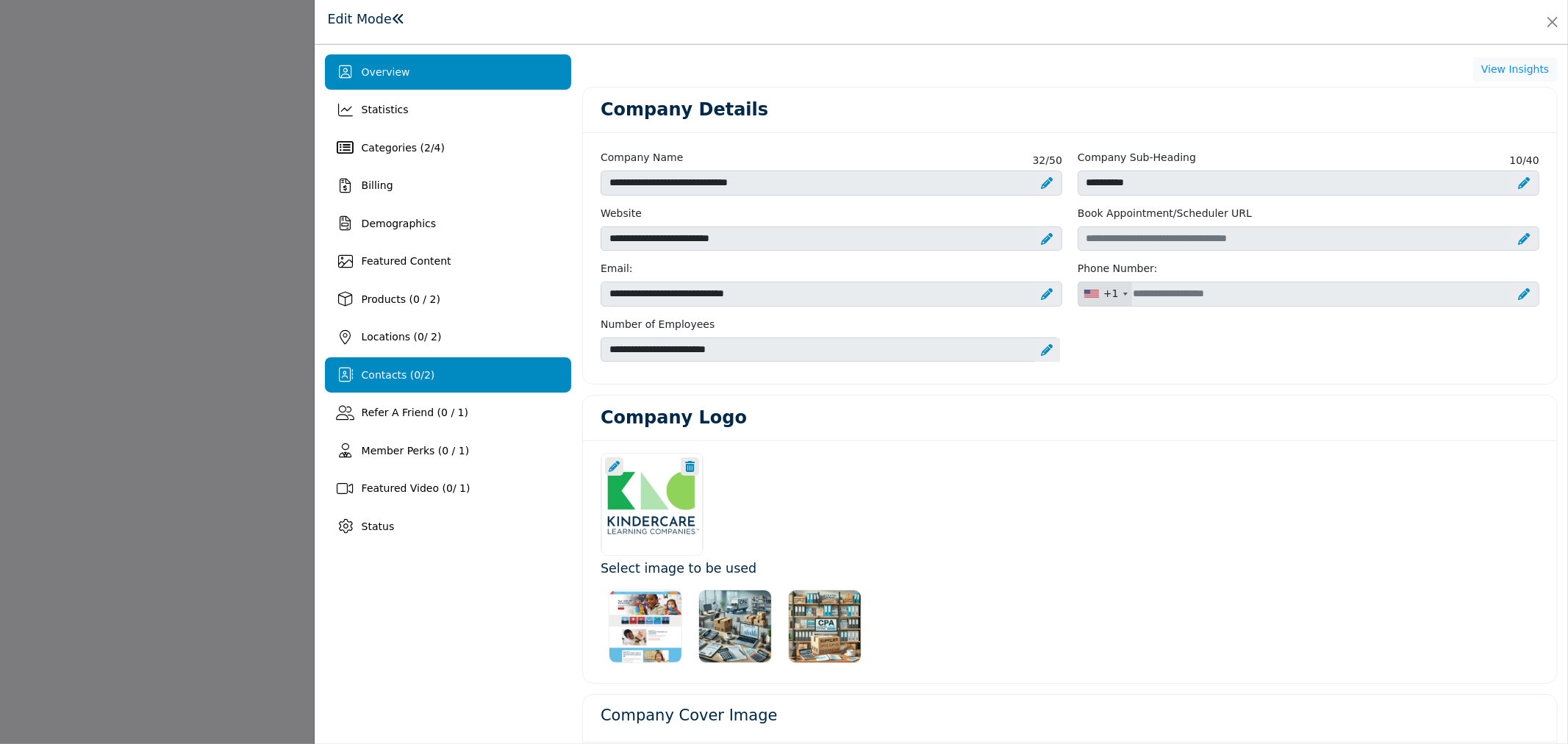
click at [398, 377] on span "Contacts ( 0 / 2 )" at bounding box center [398, 374] width 73 height 12
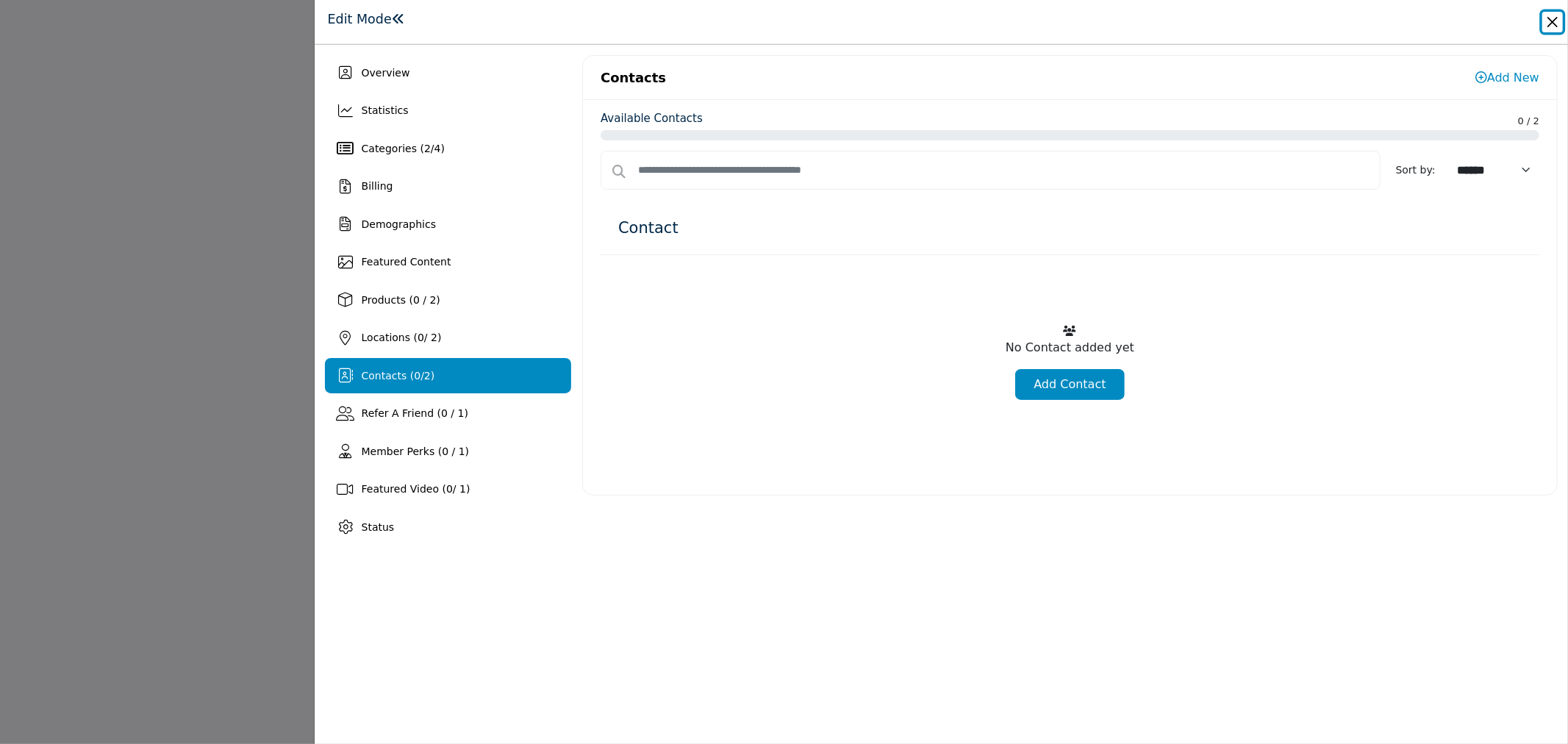
click at [1556, 26] on button "Close" at bounding box center [1552, 23] width 21 height 21
